Goal: Feedback & Contribution: Submit feedback/report problem

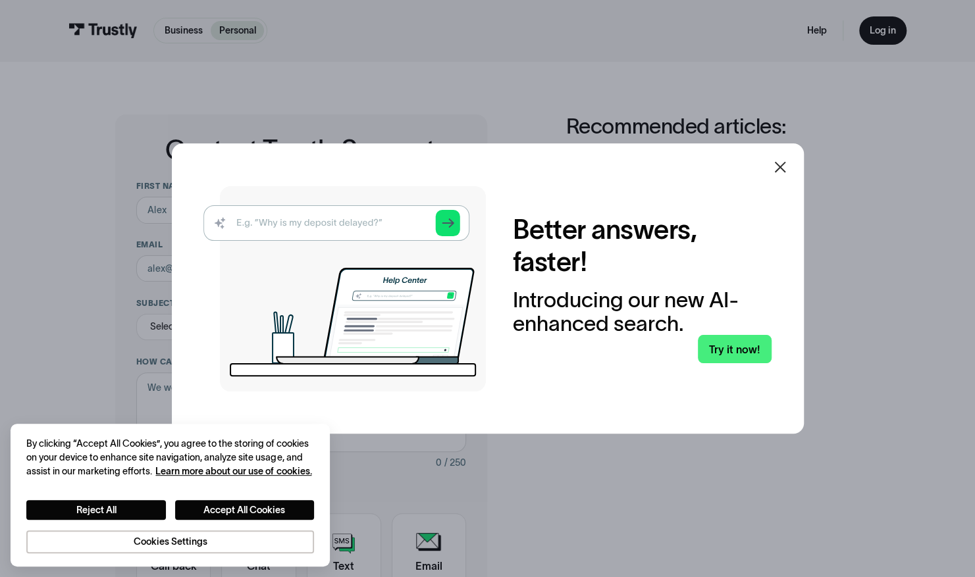
click at [782, 161] on icon at bounding box center [780, 167] width 16 height 16
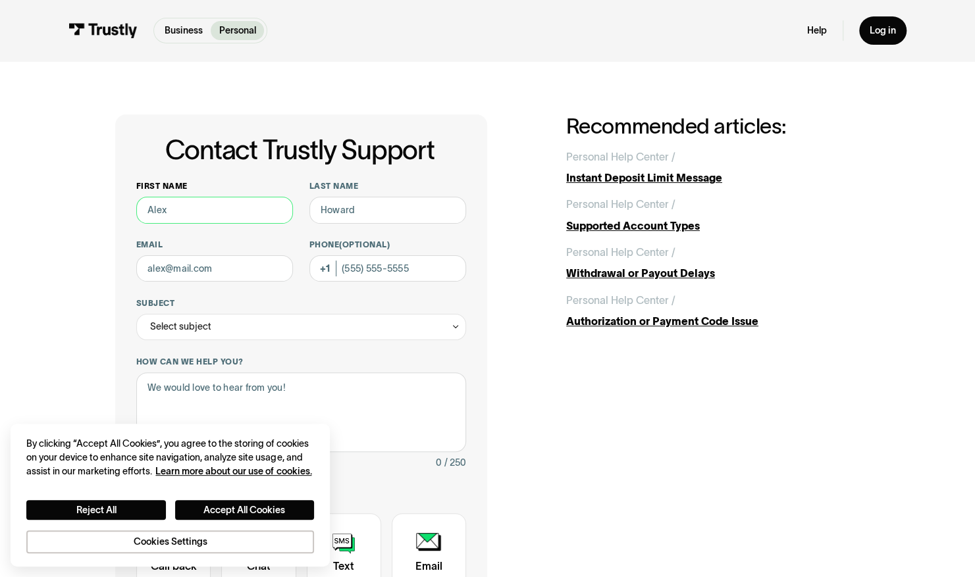
click at [221, 223] on input "First name" at bounding box center [214, 210] width 157 height 26
type input "Rhianna"
type input "[PERSON_NAME]"
type input "[EMAIL_ADDRESS][PERSON_NAME][DOMAIN_NAME]"
type input "[PHONE_NUMBER]"
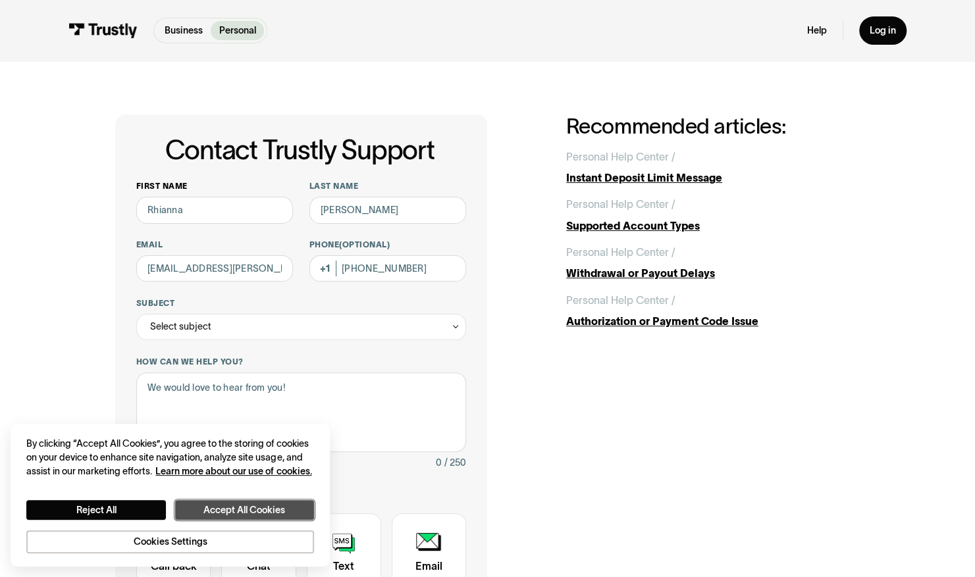
drag, startPoint x: 217, startPoint y: 514, endPoint x: 224, endPoint y: 510, distance: 8.0
click at [218, 514] on button "Accept All Cookies" at bounding box center [244, 510] width 139 height 20
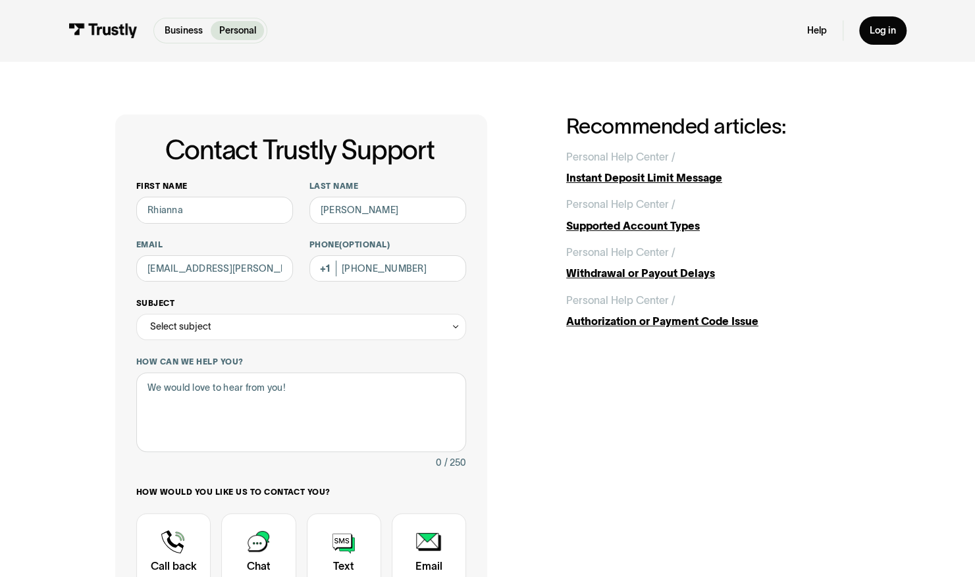
click at [420, 316] on div "Select subject" at bounding box center [301, 327] width 330 height 26
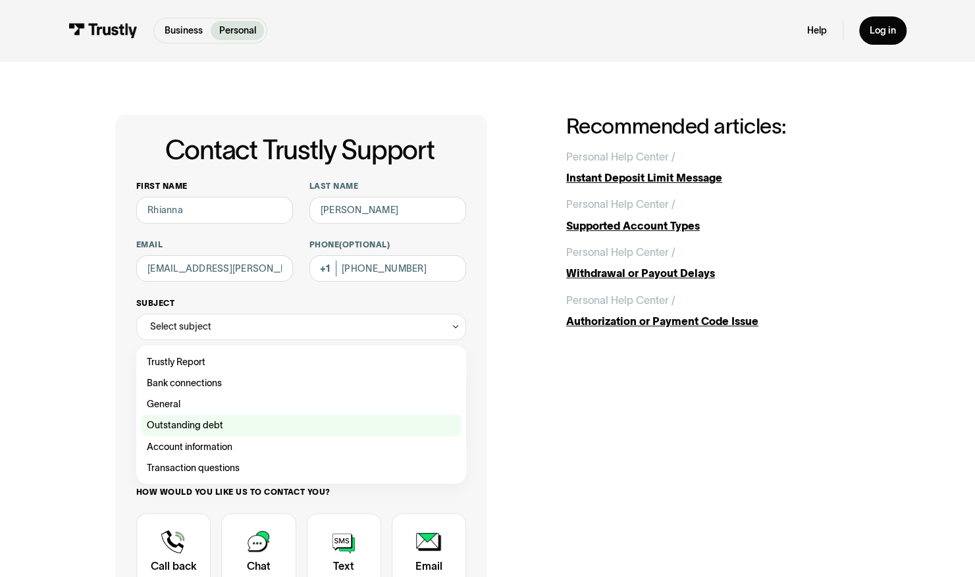
click at [276, 429] on div "Contact Trustly Support" at bounding box center [301, 425] width 319 height 21
type input "**********"
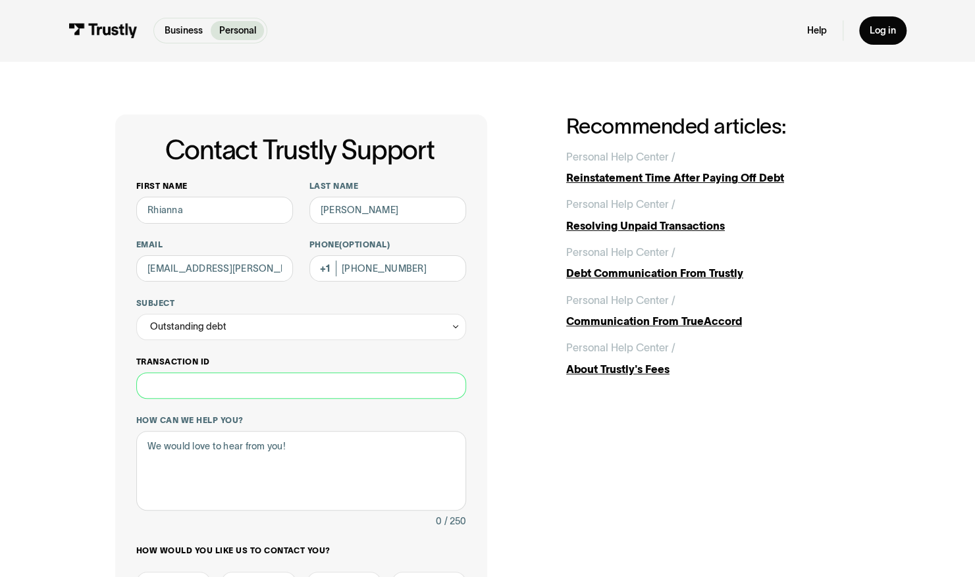
click at [248, 392] on input "Transaction ID" at bounding box center [301, 386] width 330 height 26
click at [179, 456] on textarea "How can we help you?" at bounding box center [301, 471] width 330 height 80
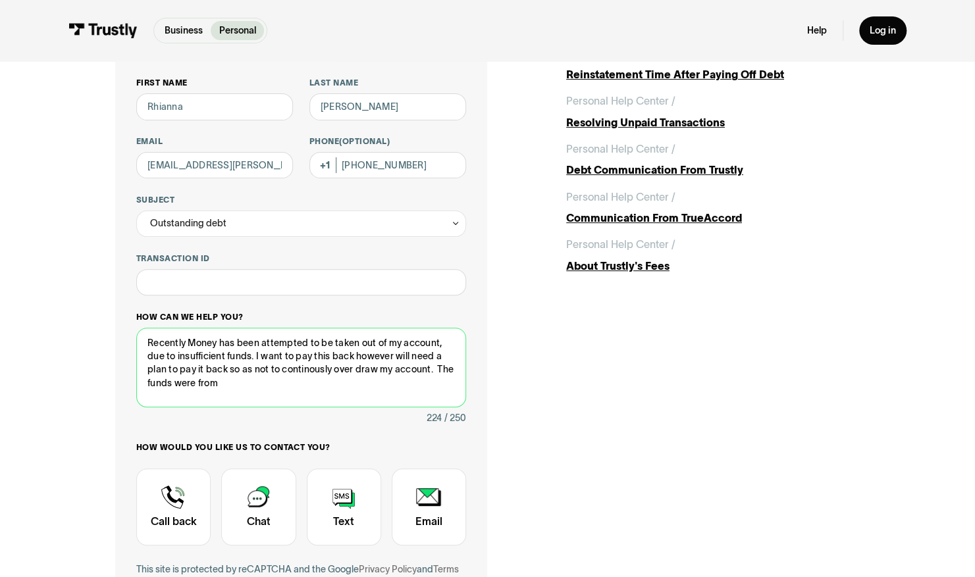
scroll to position [132, 0]
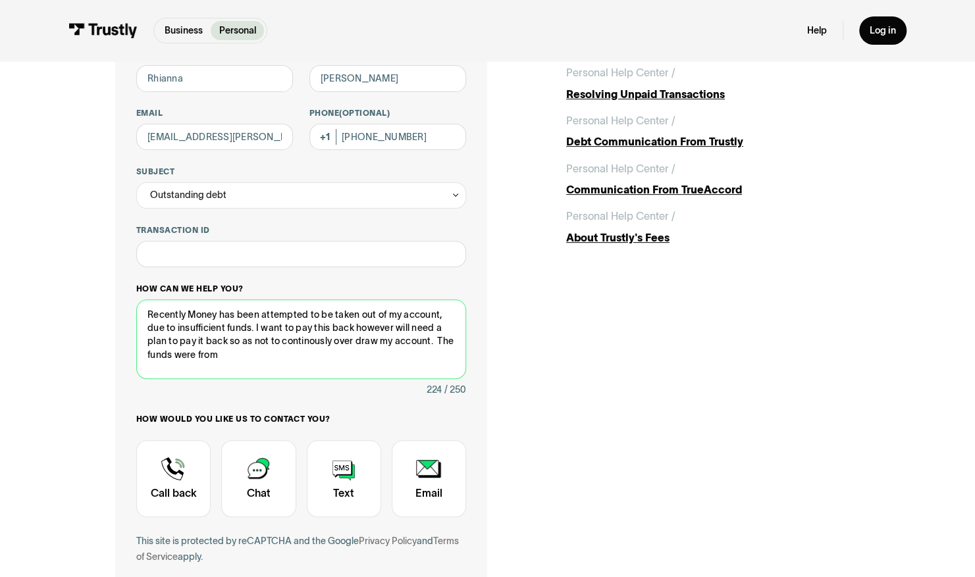
click at [230, 360] on textarea "Recently Money has been attempted to be taken out of my account, due to insuffi…" at bounding box center [301, 340] width 330 height 80
type textarea "Recently Money has been attempted to be taken out of my account, due to insuffi…"
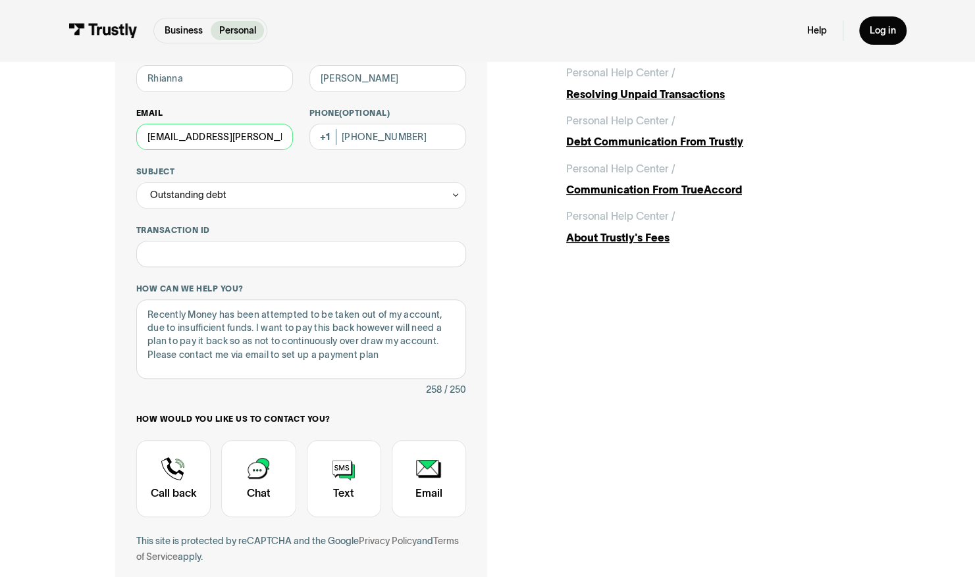
click at [201, 141] on input "[EMAIL_ADDRESS][PERSON_NAME][DOMAIN_NAME]" at bounding box center [214, 137] width 157 height 26
drag, startPoint x: 282, startPoint y: 138, endPoint x: 157, endPoint y: 149, distance: 125.6
click at [157, 149] on input "[EMAIL_ADDRESS][PERSON_NAME][DOMAIN_NAME]" at bounding box center [214, 137] width 157 height 26
type input "r"
type input "[EMAIL_ADDRESS][DOMAIN_NAME]"
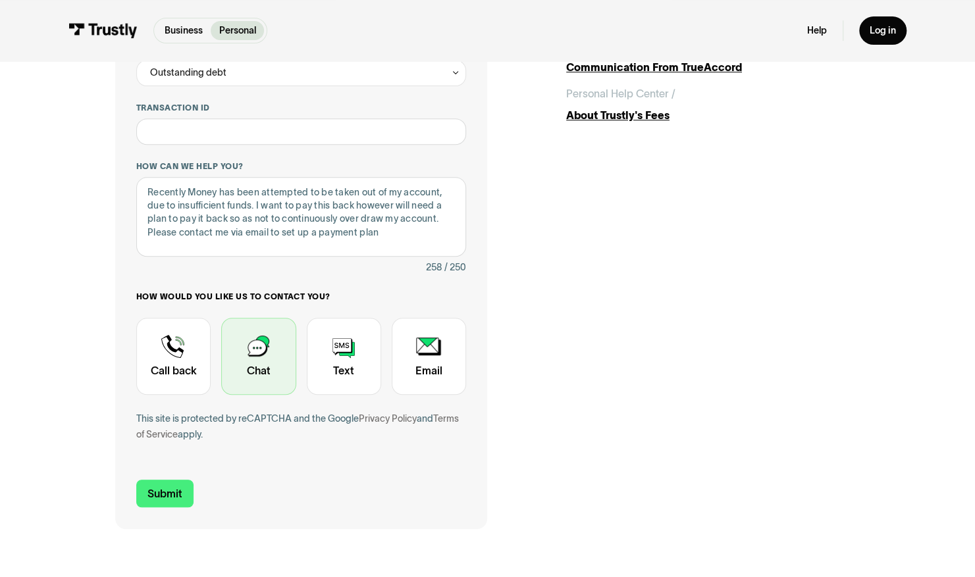
scroll to position [395, 0]
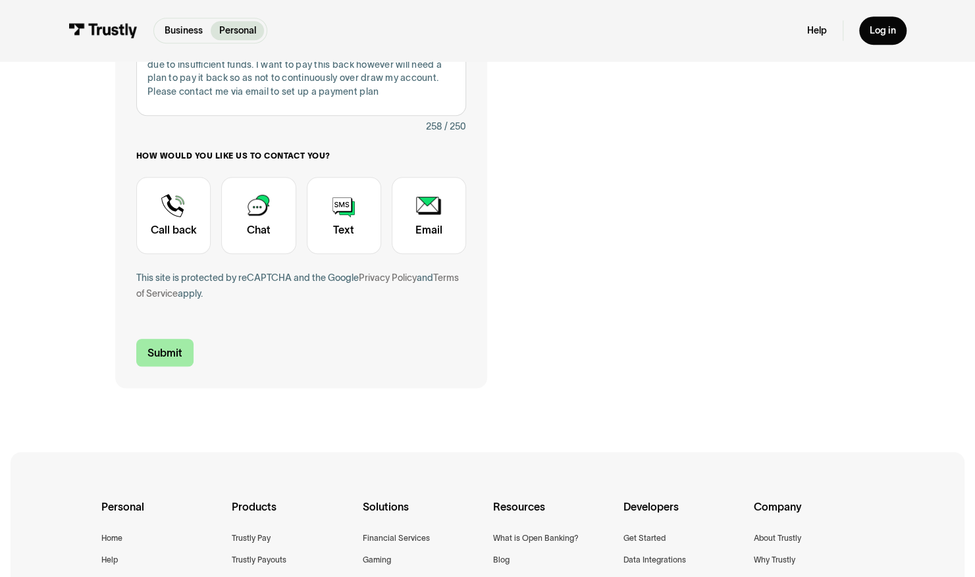
click at [172, 356] on input "Submit" at bounding box center [164, 353] width 57 height 28
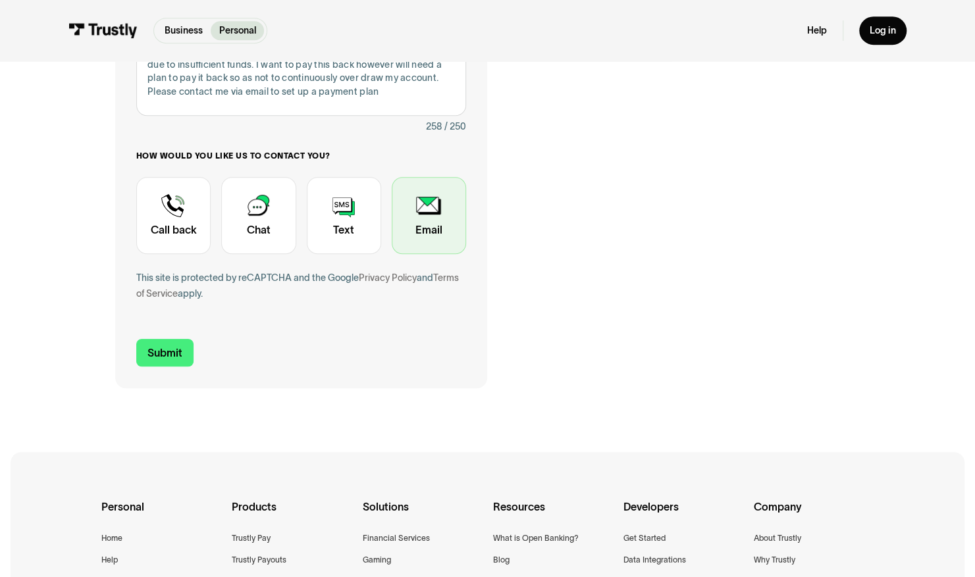
click at [423, 234] on div "Contact Trustly Support" at bounding box center [429, 215] width 74 height 77
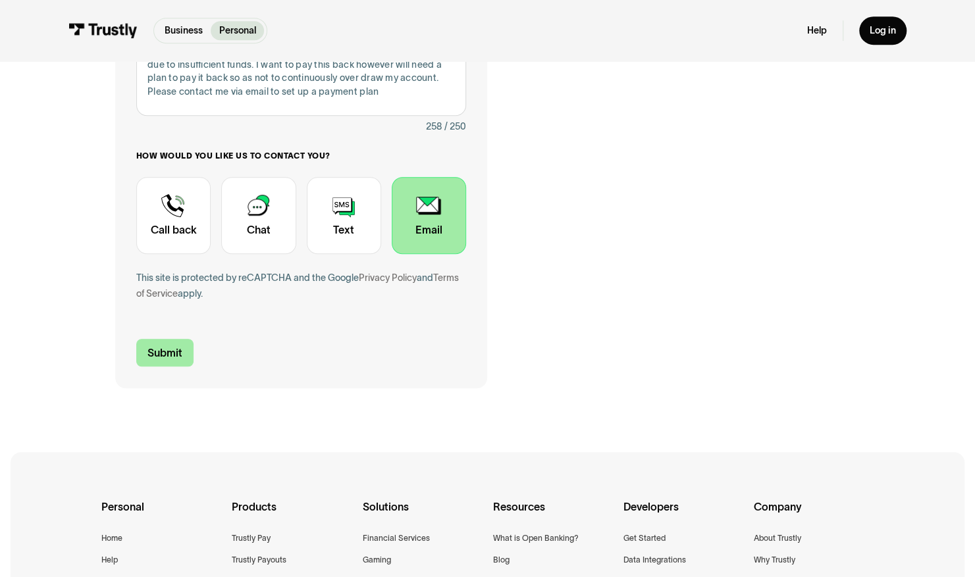
click at [159, 359] on input "Submit" at bounding box center [164, 353] width 57 height 28
type input "[PHONE_NUMBER]"
